Goal: Task Accomplishment & Management: Use online tool/utility

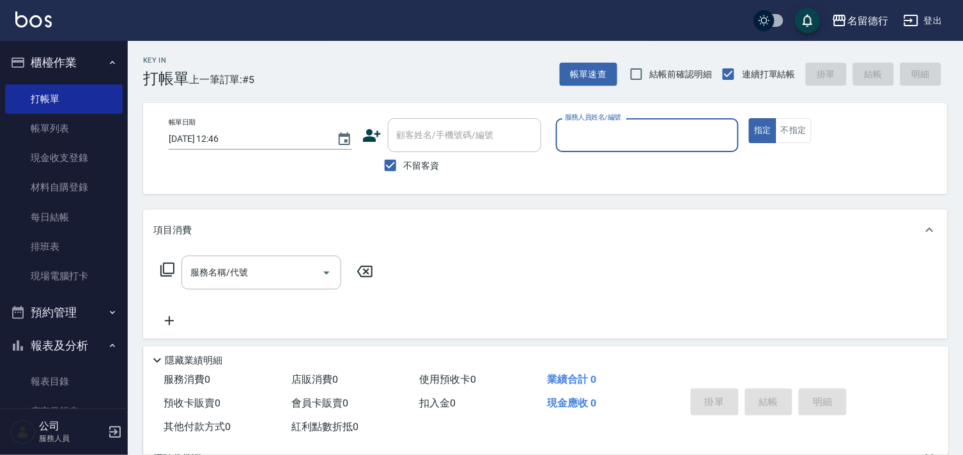
click at [592, 137] on input "服務人員姓名/編號" at bounding box center [648, 135] width 172 height 22
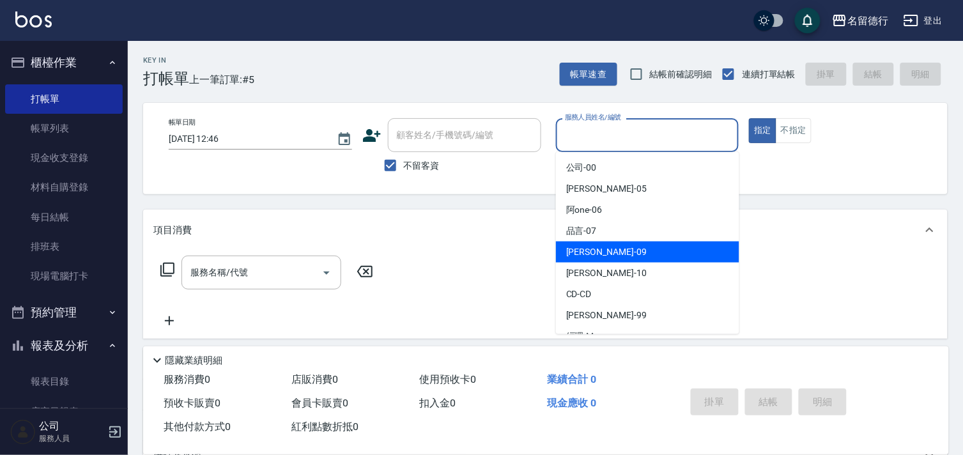
click at [583, 261] on div "[PERSON_NAME] -09" at bounding box center [647, 252] width 183 height 21
type input "[PERSON_NAME]-09"
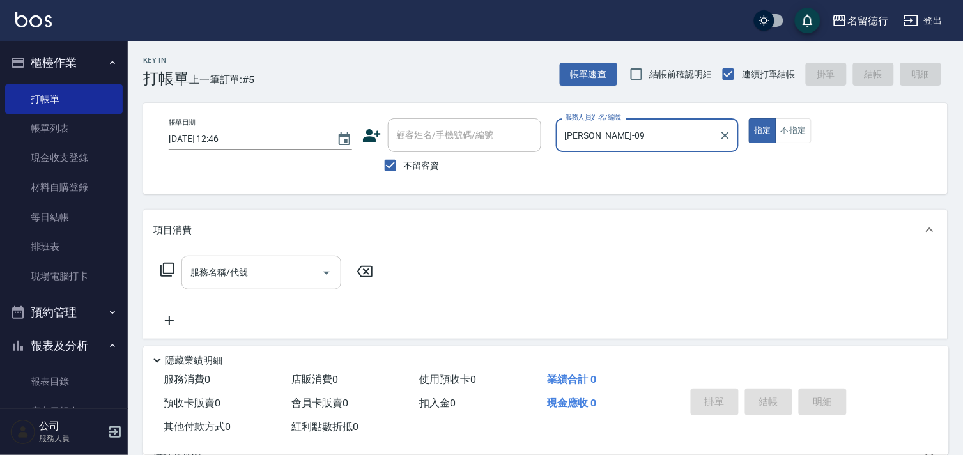
click at [251, 270] on input "服務名稱/代號" at bounding box center [251, 272] width 129 height 22
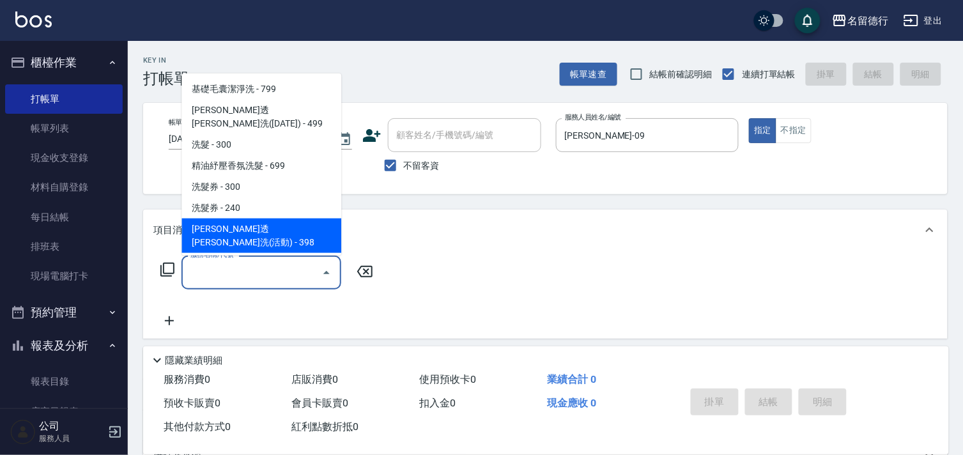
click at [238, 219] on span "[PERSON_NAME]透[PERSON_NAME]洗(活動) - 398" at bounding box center [262, 236] width 160 height 35
type input "[PERSON_NAME]透[PERSON_NAME]洗(活動)(212)"
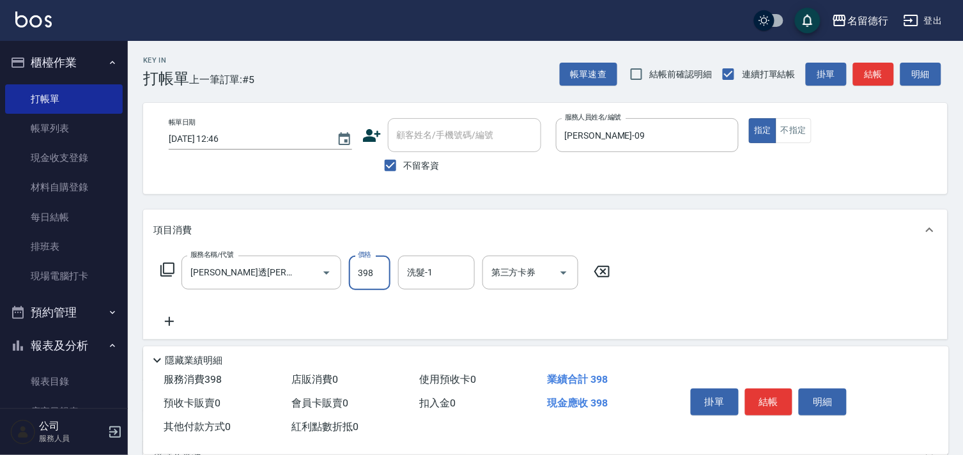
click at [366, 265] on input "398" at bounding box center [370, 273] width 42 height 35
type input "430"
click at [425, 265] on input "洗髮-1" at bounding box center [436, 272] width 65 height 22
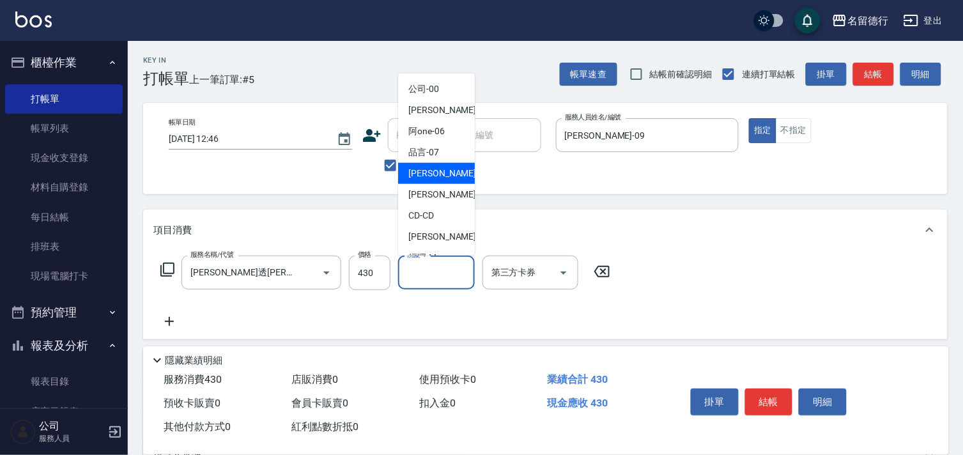
click at [438, 176] on span "[PERSON_NAME] -09" at bounding box center [448, 173] width 81 height 13
type input "[PERSON_NAME]-09"
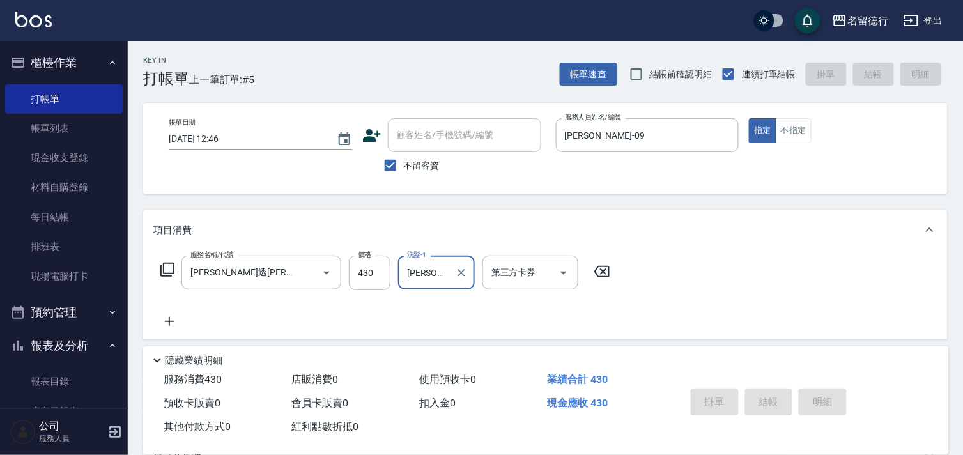
type input "[DATE] 13:37"
